Goal: Information Seeking & Learning: Learn about a topic

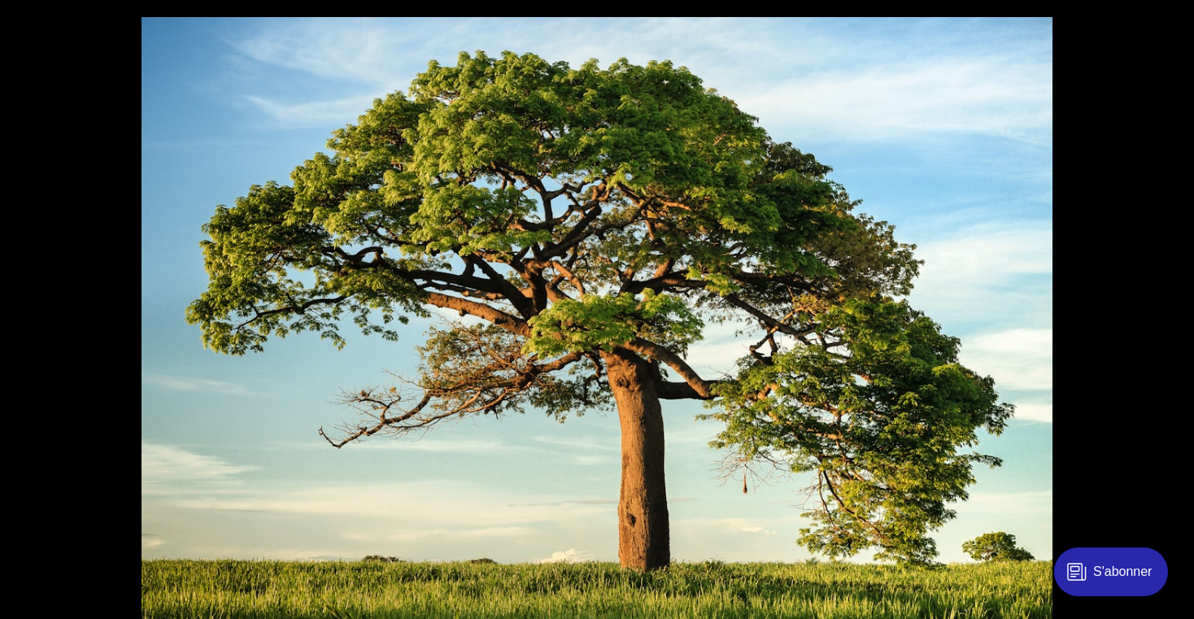
scroll to position [407, 0]
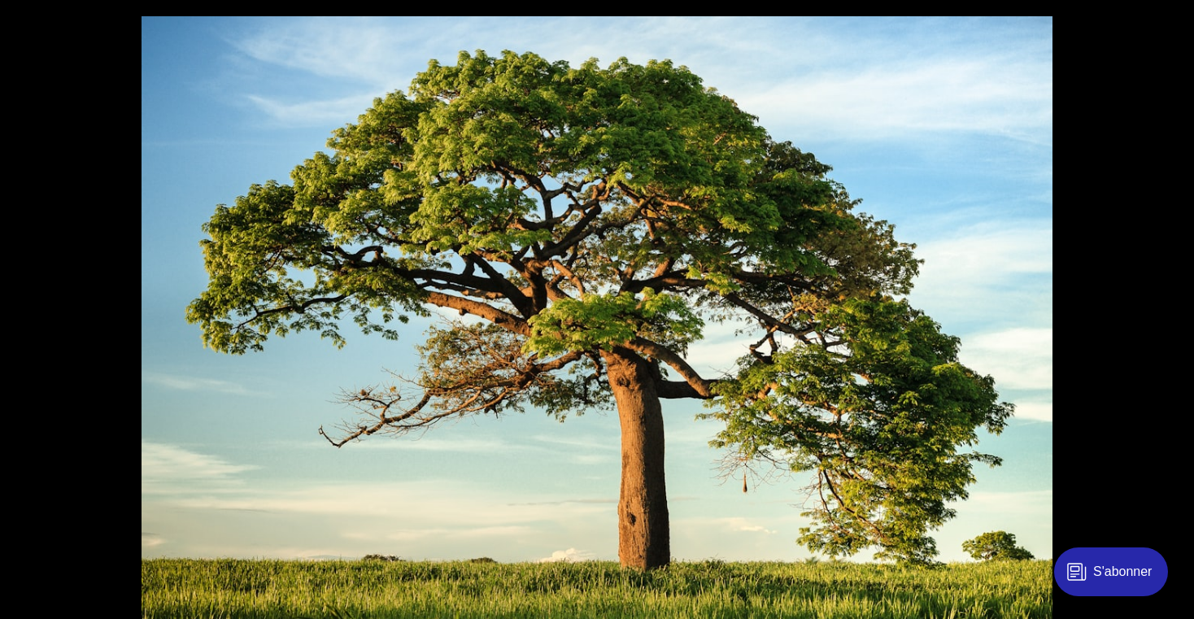
click at [1126, 577] on div "S'abonner" at bounding box center [1111, 571] width 114 height 49
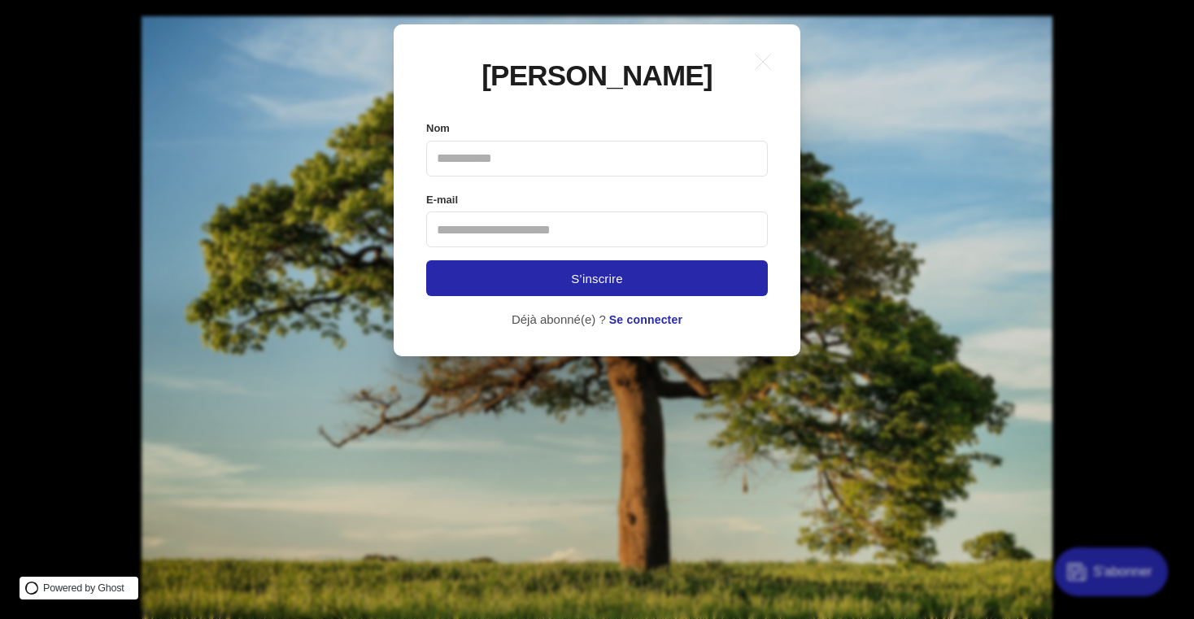
scroll to position [0, 0]
click at [658, 387] on div "← Retour .a{fill:none;stroke:currentColor;stroke-linecap:round;stroke-linejoin:…" at bounding box center [609, 309] width 1218 height 619
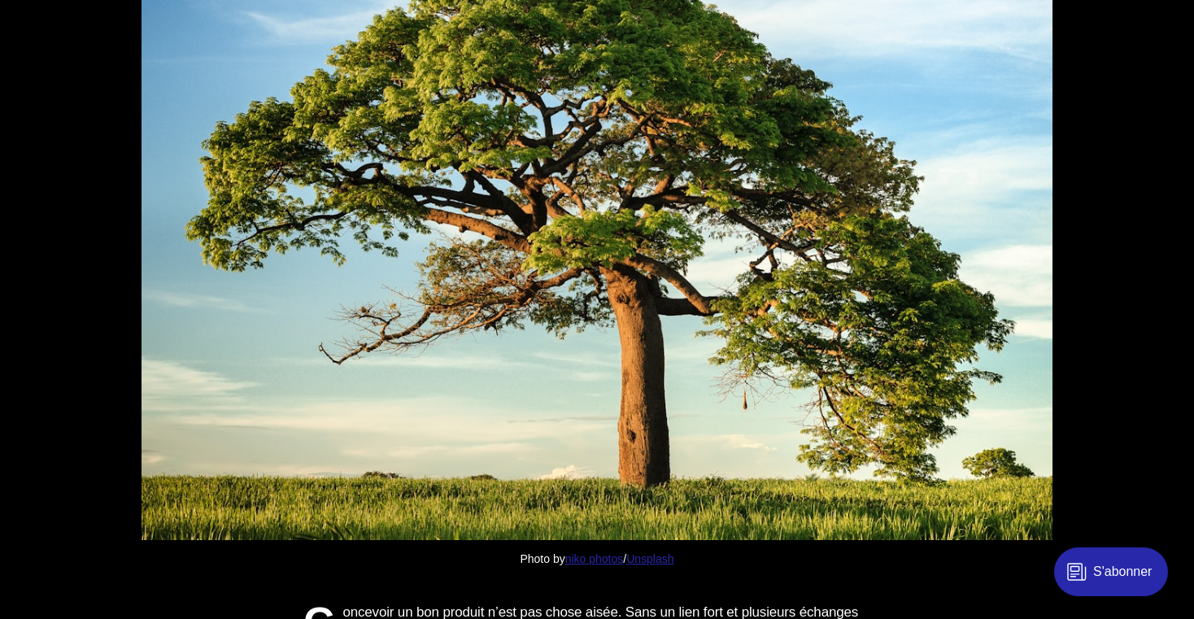
click at [50, 267] on header "Découverte produit L’arbre opportunité - solution dans la découverte produit L'…" at bounding box center [597, 109] width 1194 height 919
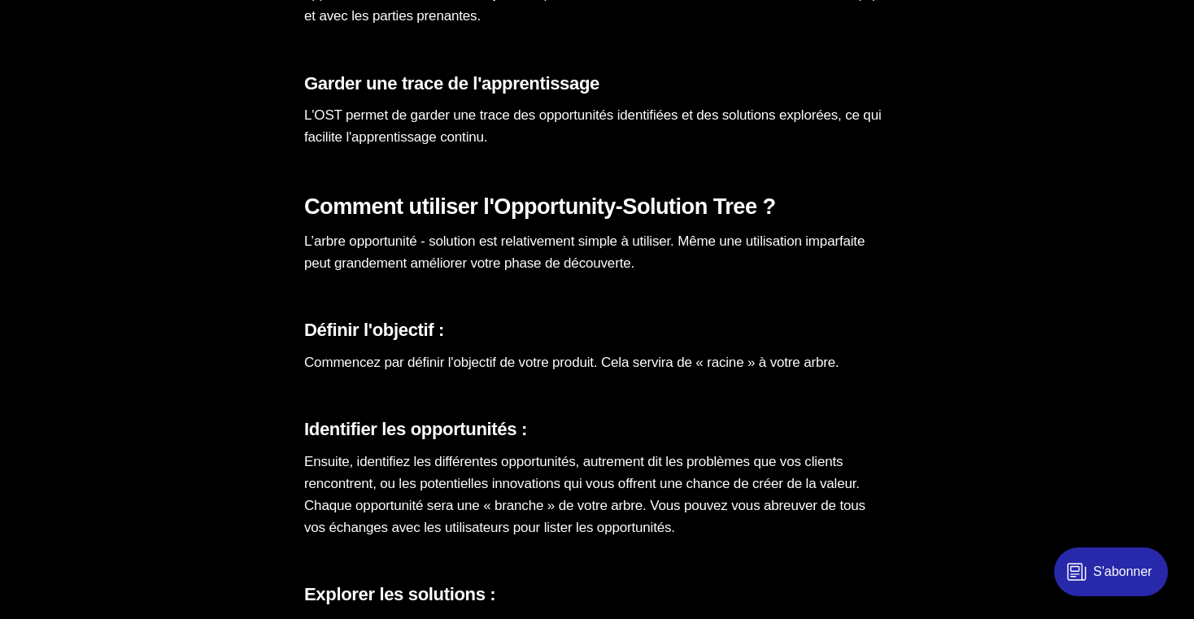
scroll to position [4177, 0]
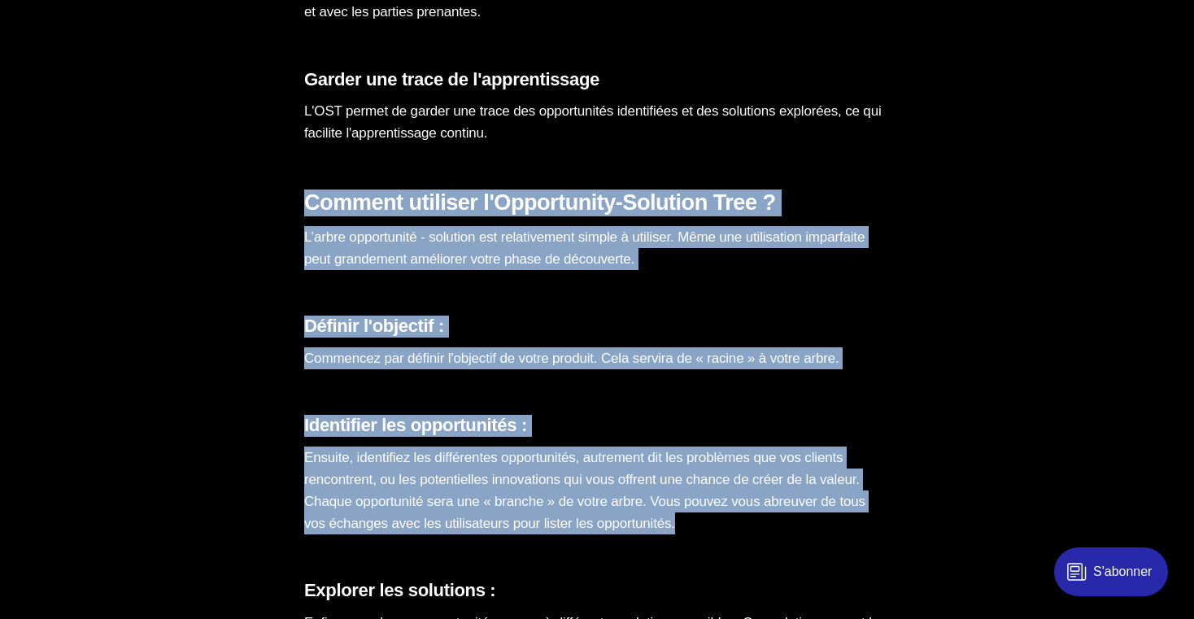
drag, startPoint x: 303, startPoint y: 226, endPoint x: 617, endPoint y: 569, distance: 465.0
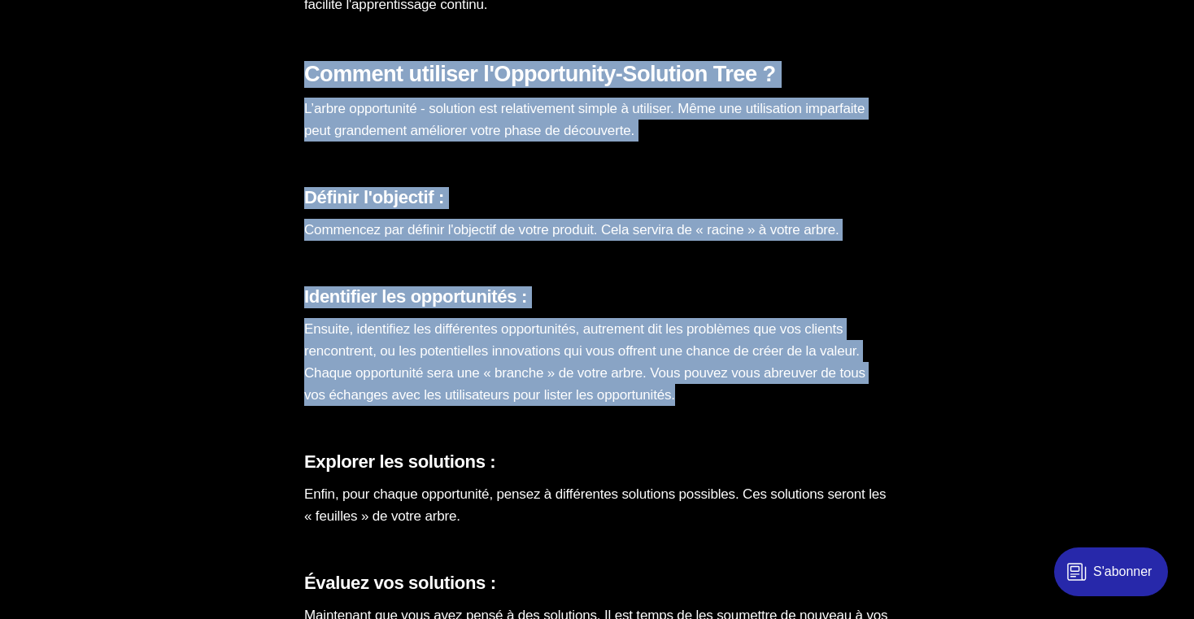
scroll to position [4306, 0]
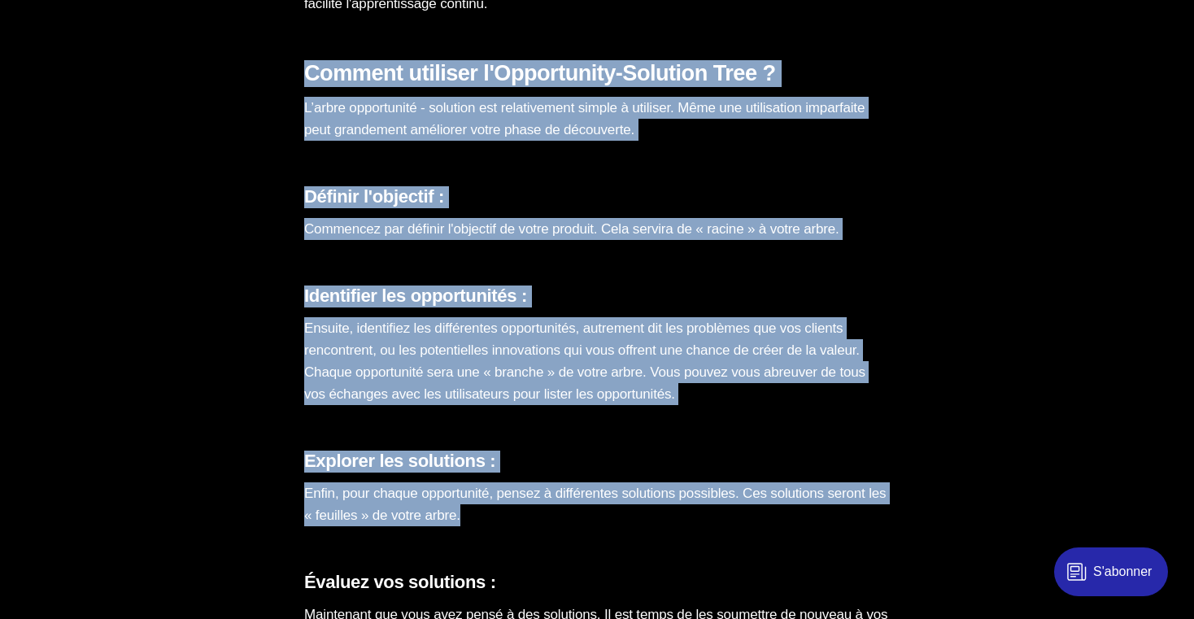
drag, startPoint x: 307, startPoint y: 93, endPoint x: 663, endPoint y: 541, distance: 573.4
copy section "Comment utiliser l'Opportunity-Solution Tree ? L’arbre opportunité - solution e…"
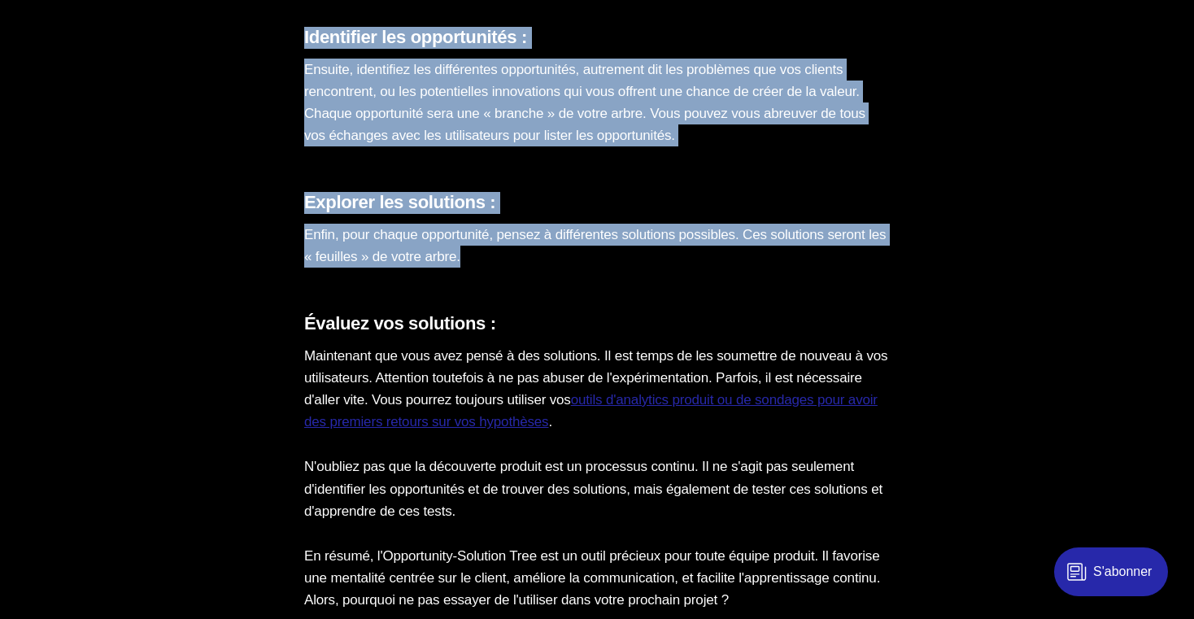
scroll to position [4364, 0]
